Goal: Information Seeking & Learning: Learn about a topic

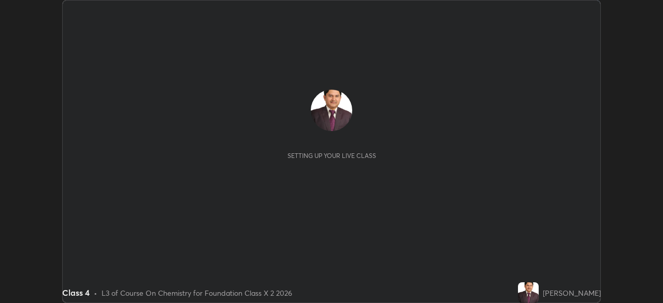
scroll to position [303, 663]
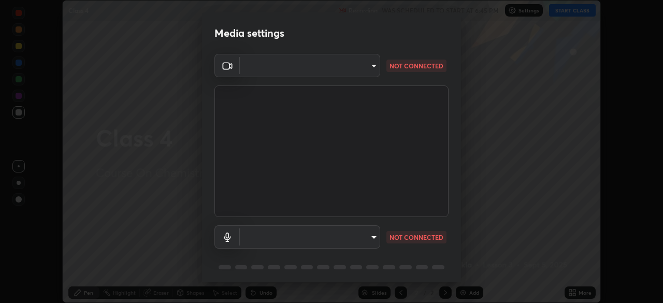
type input "d5561f72755abe6737233b78814172c328ae5881698d55e8cfa6aa091026f192"
type input "communications"
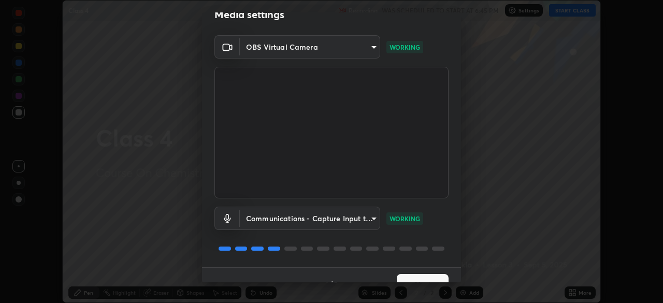
scroll to position [37, 0]
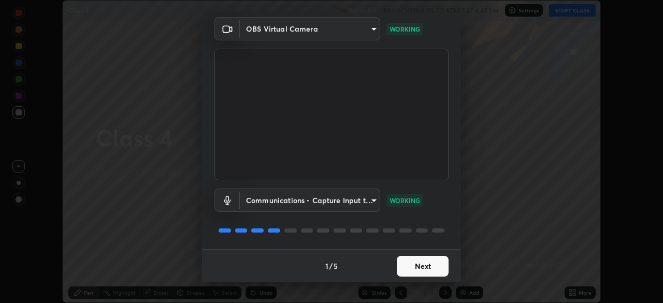
click at [425, 269] on button "Next" at bounding box center [423, 266] width 52 height 21
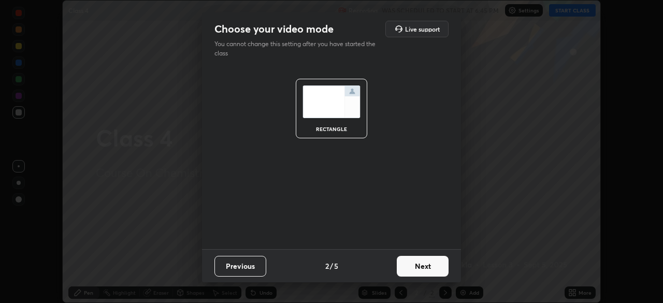
scroll to position [0, 0]
click at [427, 267] on button "Next" at bounding box center [423, 266] width 52 height 21
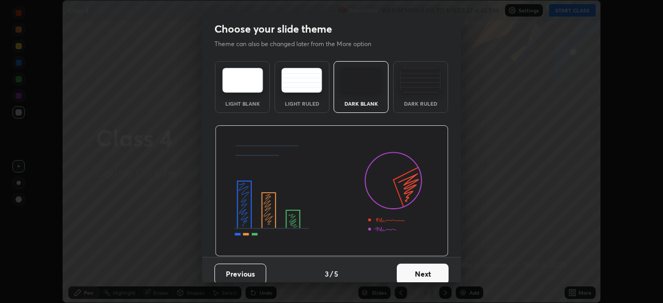
click at [424, 273] on button "Next" at bounding box center [423, 274] width 52 height 21
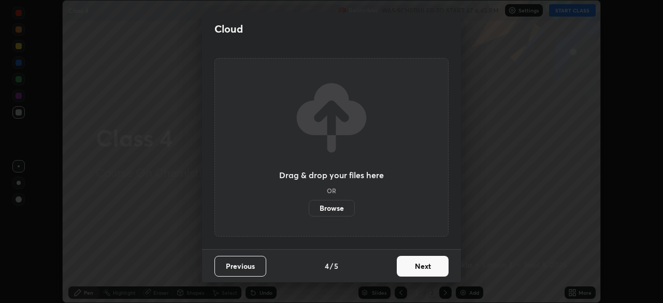
click at [426, 270] on button "Next" at bounding box center [423, 266] width 52 height 21
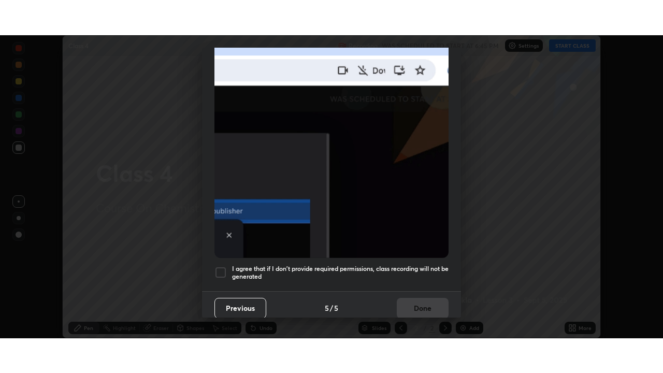
scroll to position [248, 0]
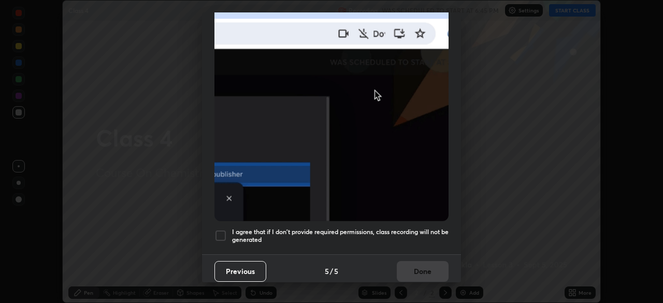
click at [225, 232] on div at bounding box center [220, 236] width 12 height 12
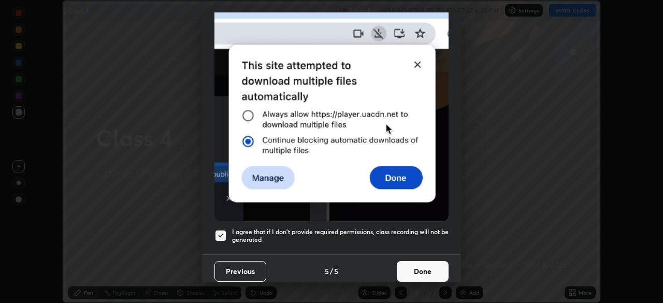
click at [422, 268] on button "Done" at bounding box center [423, 271] width 52 height 21
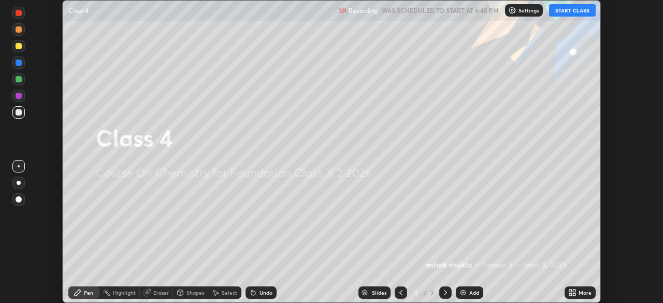
click at [571, 294] on icon at bounding box center [570, 294] width 3 height 3
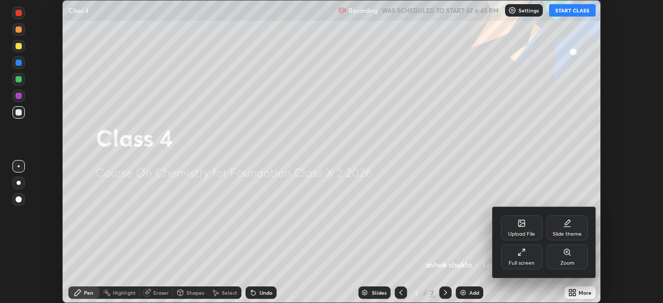
click at [521, 253] on icon at bounding box center [522, 252] width 8 height 8
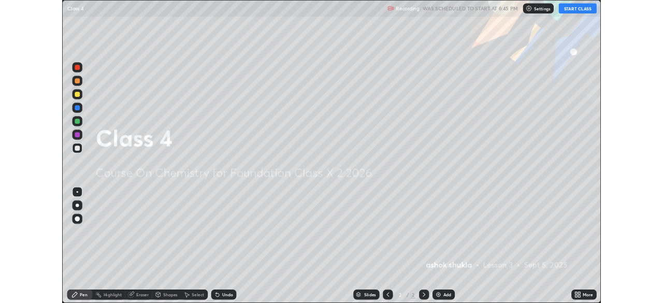
scroll to position [373, 663]
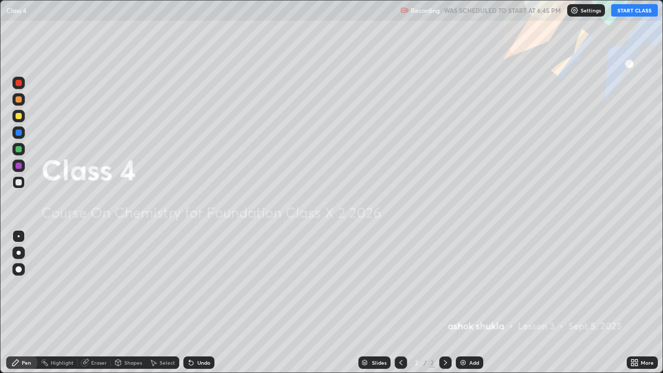
click at [619, 10] on button "START CLASS" at bounding box center [634, 10] width 47 height 12
click at [462, 303] on img at bounding box center [463, 362] width 8 height 8
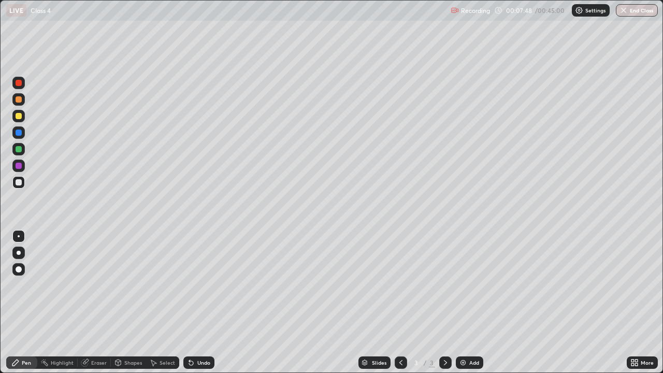
click at [20, 83] on div at bounding box center [19, 83] width 6 height 6
click at [633, 303] on icon at bounding box center [633, 361] width 3 height 3
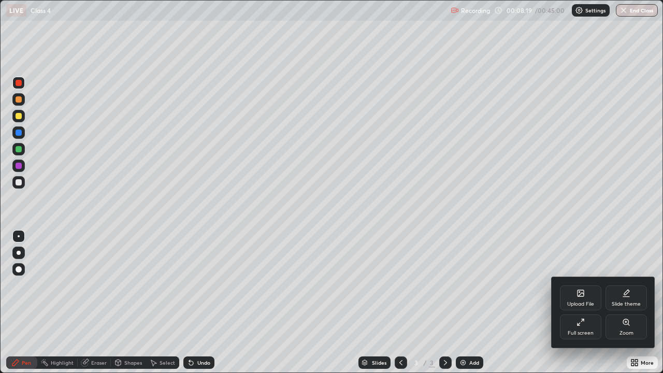
click at [581, 303] on icon at bounding box center [581, 322] width 8 height 8
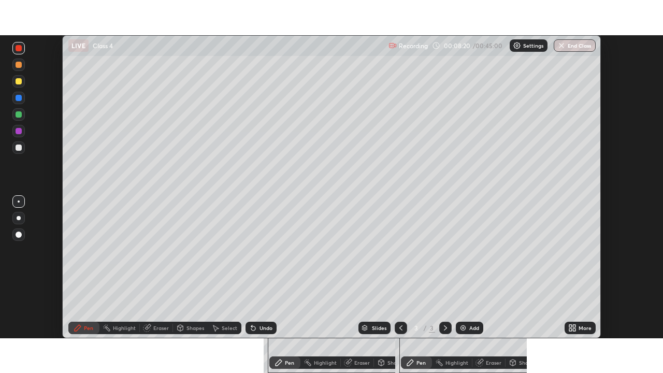
scroll to position [51503, 51143]
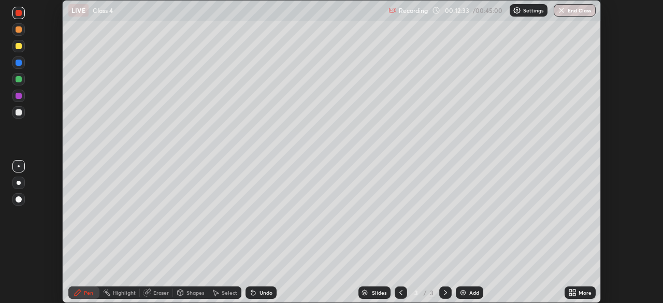
click at [156, 292] on div "Eraser" at bounding box center [161, 292] width 16 height 5
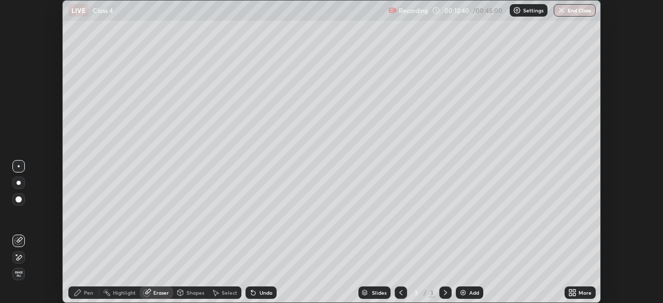
click at [87, 292] on div "Pen" at bounding box center [88, 292] width 9 height 5
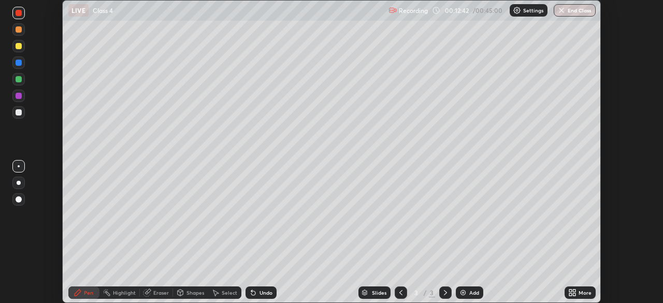
click at [20, 114] on div at bounding box center [19, 112] width 6 height 6
click at [463, 293] on img at bounding box center [463, 293] width 8 height 8
click at [19, 45] on div at bounding box center [19, 46] width 6 height 6
click at [574, 291] on icon at bounding box center [574, 291] width 3 height 3
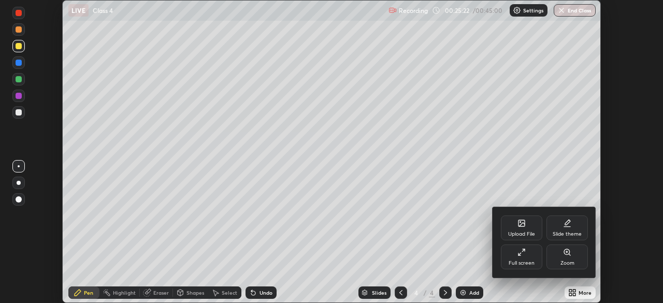
click at [520, 252] on icon at bounding box center [522, 252] width 8 height 8
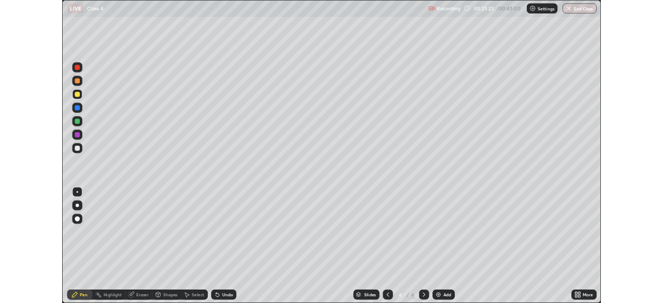
scroll to position [373, 663]
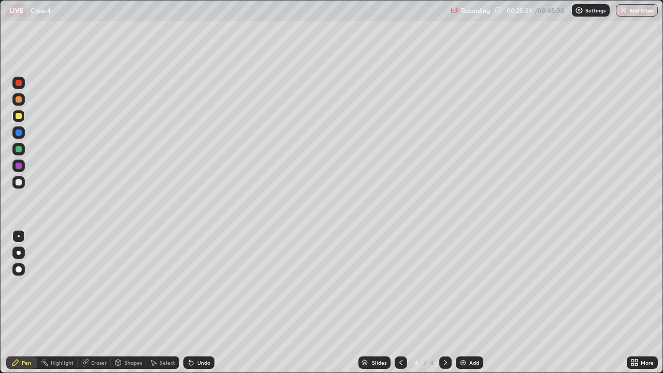
click at [633, 303] on icon at bounding box center [633, 361] width 3 height 3
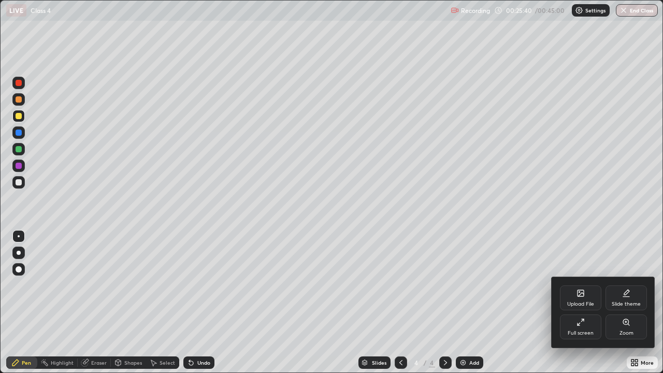
click at [581, 303] on icon at bounding box center [581, 322] width 8 height 8
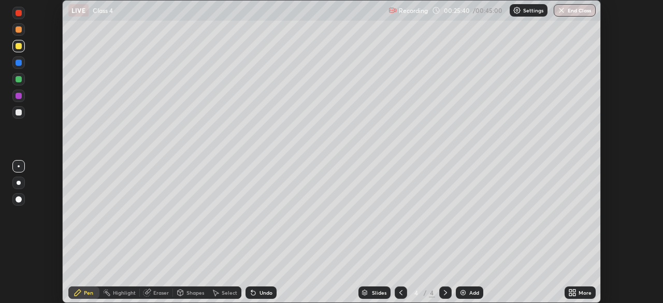
scroll to position [51503, 51143]
click at [463, 292] on img at bounding box center [463, 293] width 8 height 8
click at [18, 78] on div at bounding box center [19, 79] width 6 height 6
click at [561, 9] on img "button" at bounding box center [561, 10] width 8 height 8
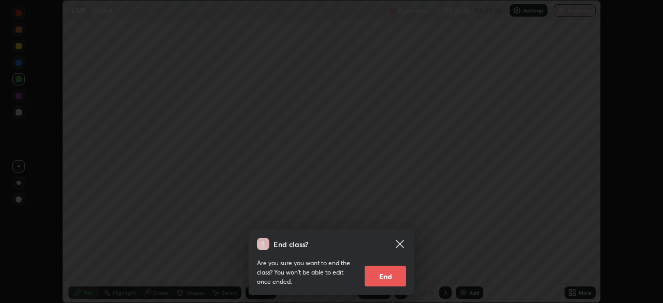
click at [386, 277] on button "End" at bounding box center [385, 276] width 41 height 21
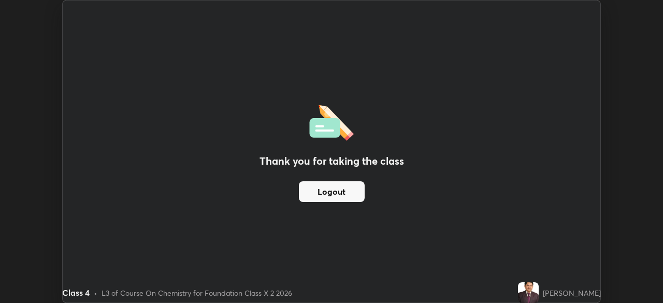
click at [350, 193] on button "Logout" at bounding box center [332, 191] width 66 height 21
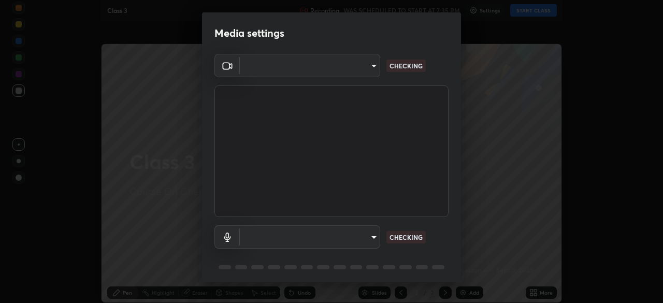
type input "d5561f72755abe6737233b78814172c328ae5881698d55e8cfa6aa091026f192"
type input "communications"
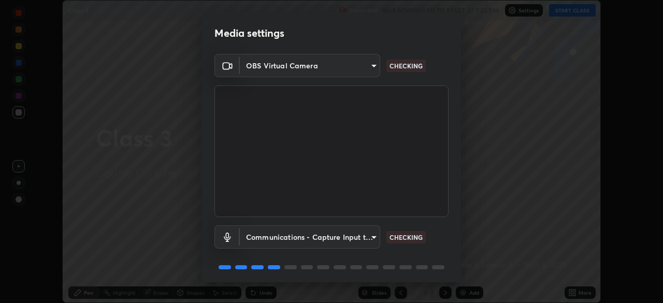
scroll to position [303, 663]
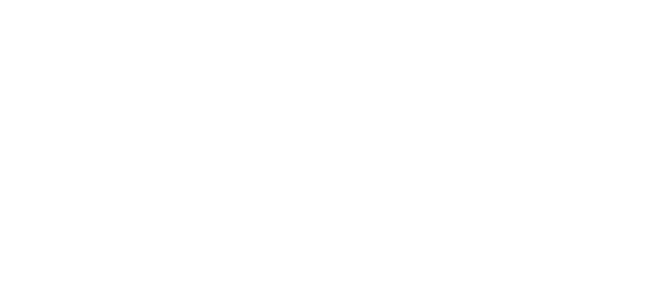
click at [605, 0] on html at bounding box center [331, 0] width 663 height 0
click at [603, 0] on html at bounding box center [331, 0] width 663 height 0
click at [612, 0] on html at bounding box center [331, 0] width 663 height 0
click at [611, 0] on html at bounding box center [331, 0] width 663 height 0
click at [604, 0] on html at bounding box center [331, 0] width 663 height 0
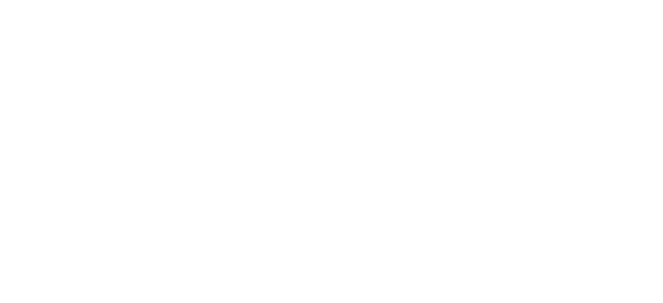
click at [614, 0] on html at bounding box center [331, 0] width 663 height 0
click at [522, 0] on html at bounding box center [331, 0] width 663 height 0
click at [601, 0] on html at bounding box center [331, 0] width 663 height 0
click at [604, 0] on html at bounding box center [331, 0] width 663 height 0
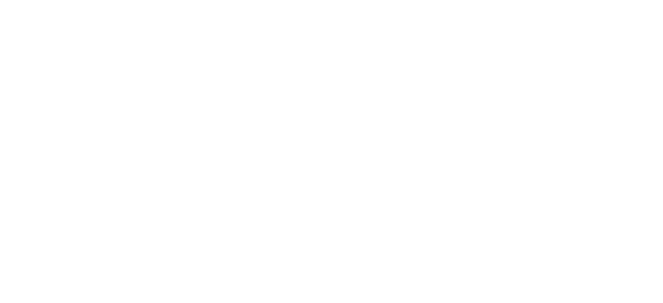
click at [604, 0] on html at bounding box center [331, 0] width 663 height 0
click at [606, 0] on html at bounding box center [331, 0] width 663 height 0
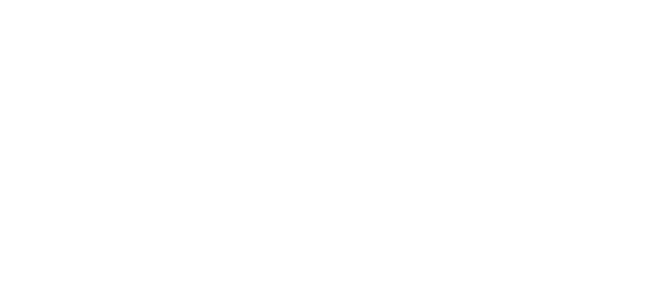
click at [606, 0] on html at bounding box center [331, 0] width 663 height 0
click at [614, 0] on html at bounding box center [331, 0] width 663 height 0
click at [613, 0] on html at bounding box center [331, 0] width 663 height 0
click at [604, 0] on html at bounding box center [331, 0] width 663 height 0
click at [612, 0] on html at bounding box center [331, 0] width 663 height 0
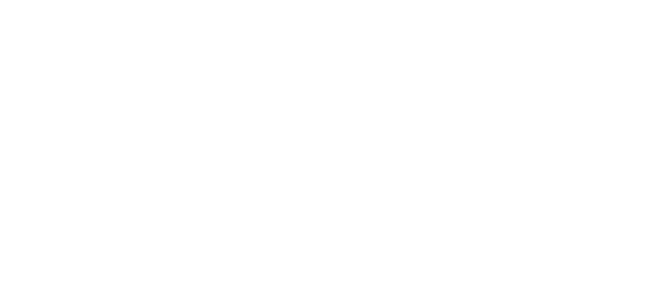
click at [610, 0] on html at bounding box center [331, 0] width 663 height 0
click at [605, 0] on html at bounding box center [331, 0] width 663 height 0
click at [613, 0] on html at bounding box center [331, 0] width 663 height 0
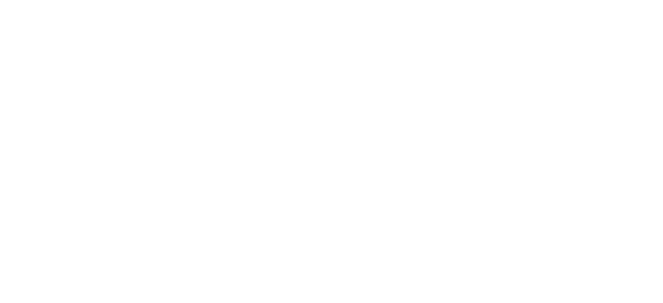
click at [613, 0] on html at bounding box center [331, 0] width 663 height 0
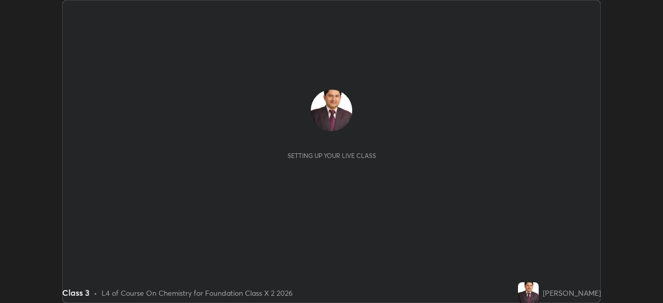
scroll to position [303, 663]
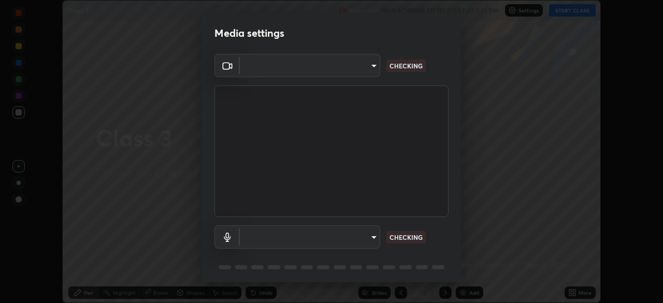
type input "d5561f72755abe6737233b78814172c328ae5881698d55e8cfa6aa091026f192"
type input "communications"
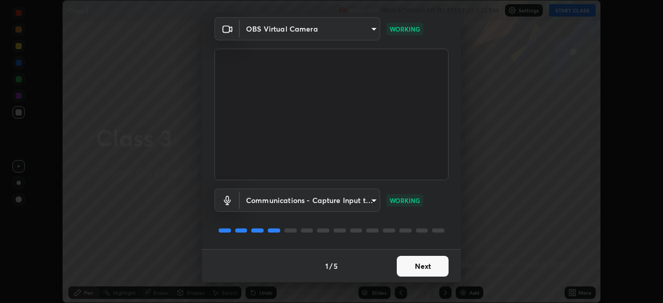
click at [424, 266] on button "Next" at bounding box center [423, 266] width 52 height 21
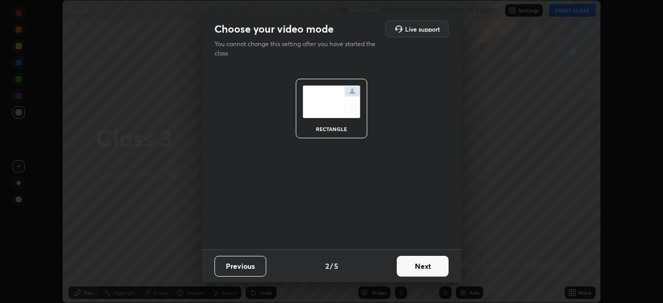
click at [424, 266] on button "Next" at bounding box center [423, 266] width 52 height 21
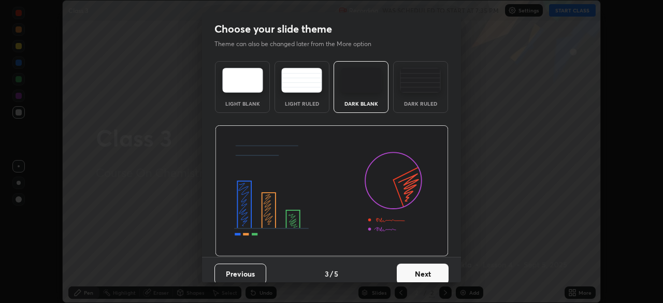
click at [423, 273] on button "Next" at bounding box center [423, 274] width 52 height 21
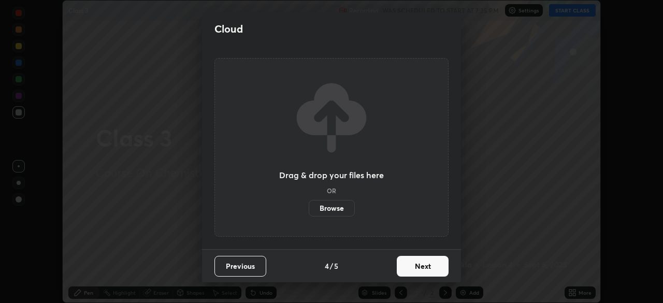
click at [422, 266] on button "Next" at bounding box center [423, 266] width 52 height 21
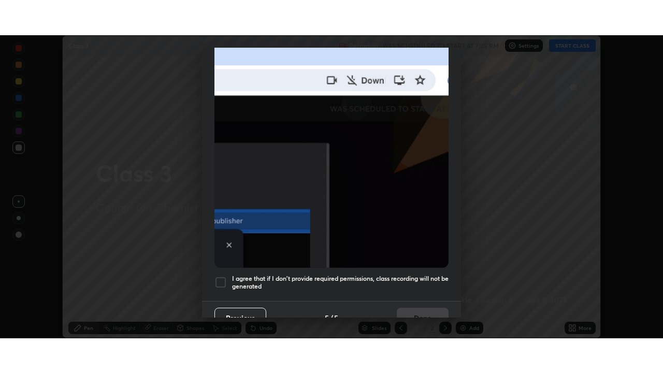
scroll to position [242, 0]
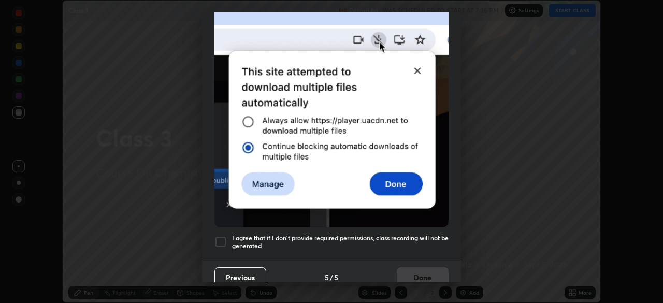
click at [223, 237] on div at bounding box center [220, 242] width 12 height 12
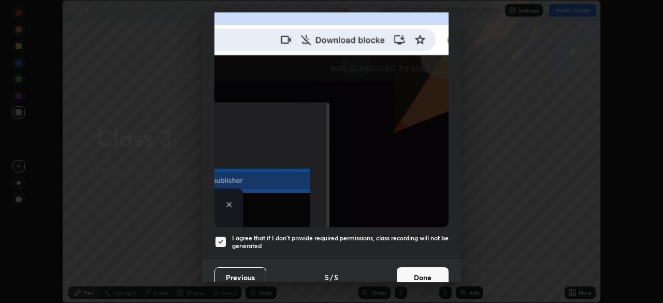
click at [414, 271] on button "Done" at bounding box center [423, 277] width 52 height 21
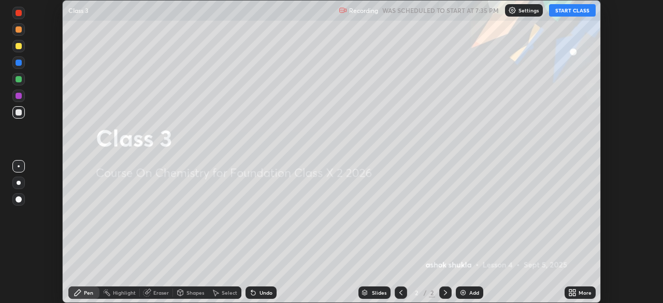
click at [572, 293] on icon at bounding box center [572, 293] width 8 height 8
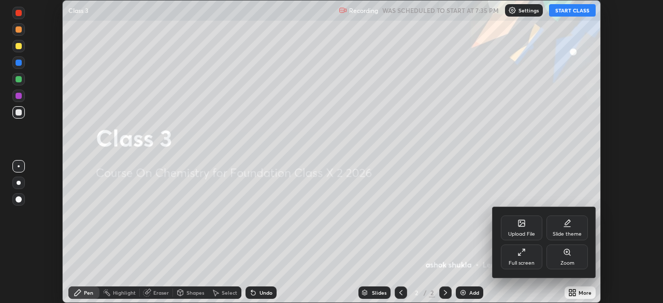
click at [521, 250] on icon at bounding box center [522, 252] width 8 height 8
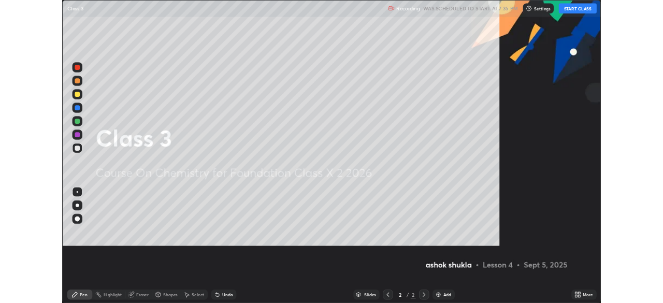
scroll to position [373, 663]
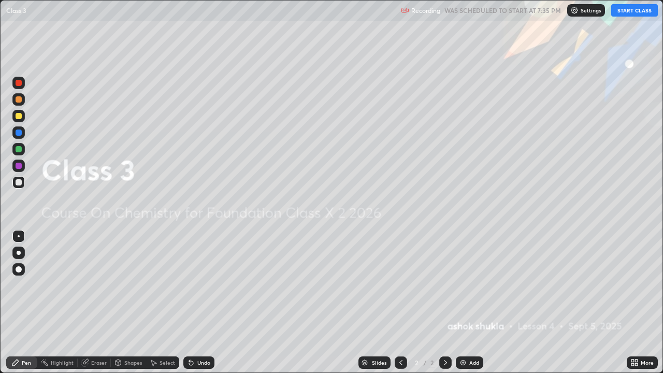
click at [620, 11] on button "START CLASS" at bounding box center [634, 10] width 47 height 12
click at [461, 303] on img at bounding box center [463, 362] width 8 height 8
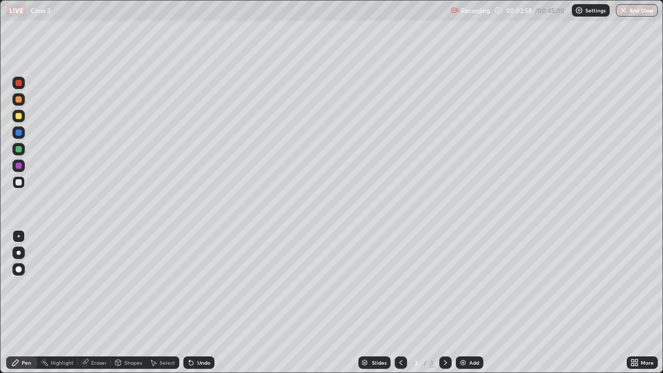
click at [641, 303] on div "More" at bounding box center [647, 362] width 13 height 5
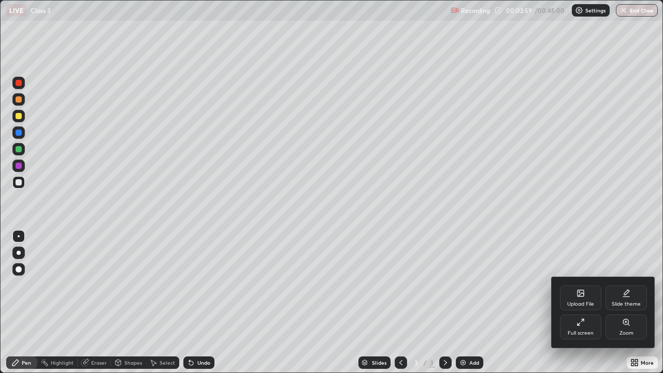
click at [588, 303] on div "Full screen" at bounding box center [580, 326] width 41 height 25
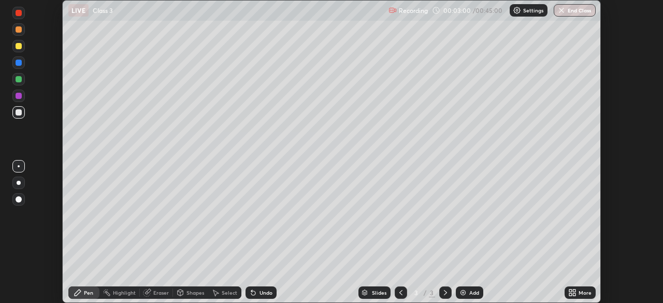
scroll to position [51503, 51143]
click at [573, 12] on button "End Class" at bounding box center [575, 10] width 42 height 12
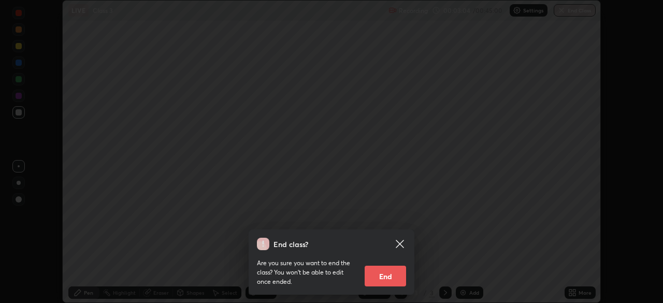
click at [393, 276] on button "End" at bounding box center [385, 276] width 41 height 21
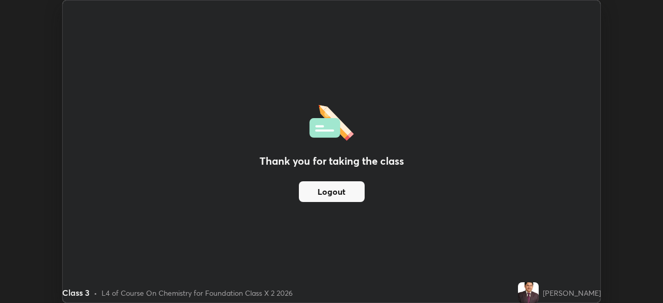
click at [348, 189] on button "Logout" at bounding box center [332, 191] width 66 height 21
click at [305, 155] on h2 "Thank you for taking the class" at bounding box center [332, 161] width 145 height 16
click at [331, 188] on button "Logout" at bounding box center [332, 191] width 66 height 21
click at [333, 187] on button "Logout" at bounding box center [332, 191] width 66 height 21
click at [337, 190] on button "Logout" at bounding box center [332, 191] width 66 height 21
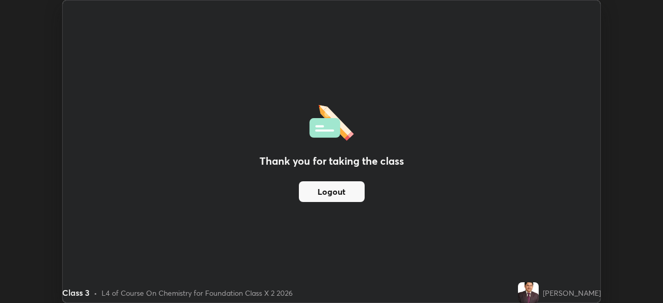
click at [339, 190] on button "Logout" at bounding box center [332, 191] width 66 height 21
